Goal: Task Accomplishment & Management: Use online tool/utility

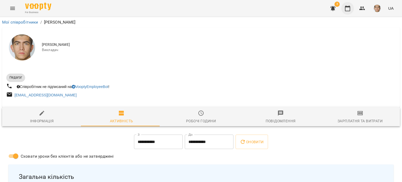
click at [345, 7] on icon "button" at bounding box center [347, 8] width 5 height 6
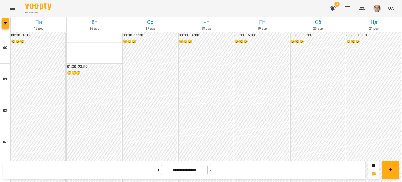
scroll to position [418, 0]
click at [211, 169] on button at bounding box center [209, 170] width 1 height 12
type input "**********"
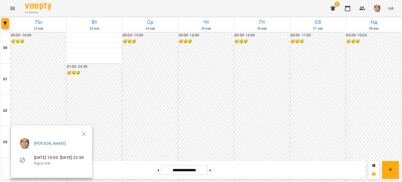
click at [105, 121] on div at bounding box center [201, 91] width 402 height 182
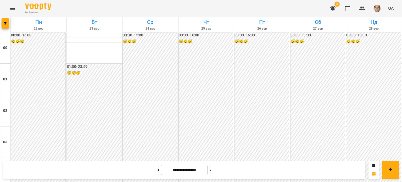
scroll to position [444, 0]
drag, startPoint x: 98, startPoint y: 136, endPoint x: 59, endPoint y: 104, distance: 50.2
